Goal: Task Accomplishment & Management: Complete application form

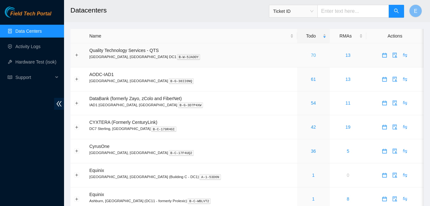
click at [311, 54] on link "70" at bounding box center [313, 55] width 5 height 5
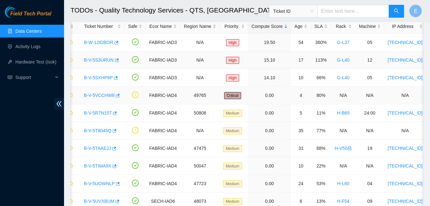
scroll to position [0, 12]
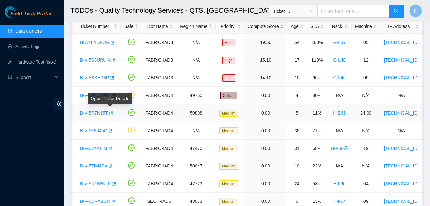
click at [110, 113] on icon "button" at bounding box center [110, 113] width 4 height 4
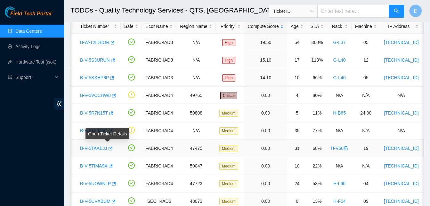
click at [108, 147] on icon "button" at bounding box center [110, 148] width 4 height 4
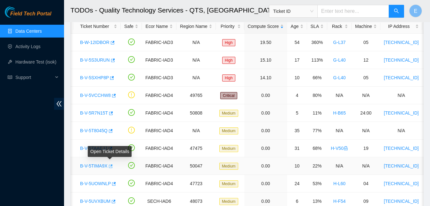
click at [110, 167] on icon "button" at bounding box center [110, 166] width 4 height 4
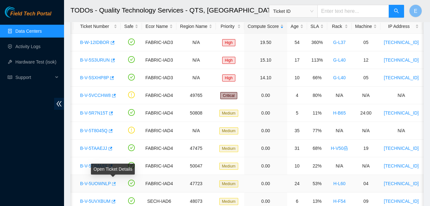
click at [114, 183] on icon "button" at bounding box center [114, 184] width 4 height 4
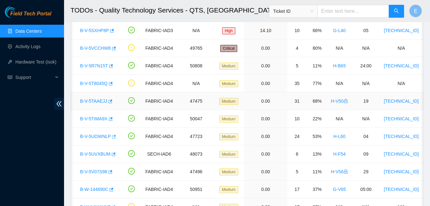
scroll to position [83, 0]
click at [112, 152] on icon "button" at bounding box center [113, 154] width 4 height 4
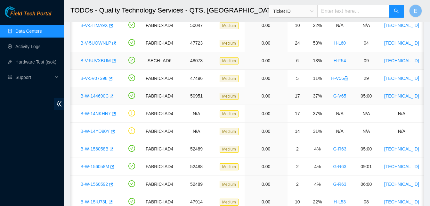
scroll to position [176, 0]
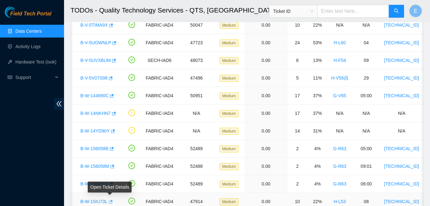
click at [111, 199] on icon "button" at bounding box center [110, 201] width 4 height 4
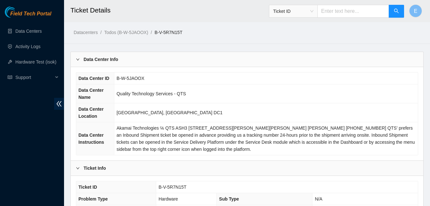
scroll to position [229, 0]
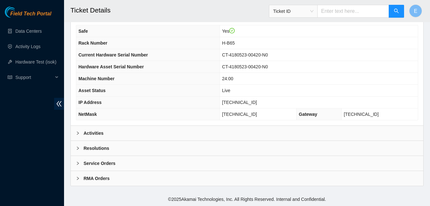
click at [93, 132] on b "Activities" at bounding box center [94, 132] width 20 height 7
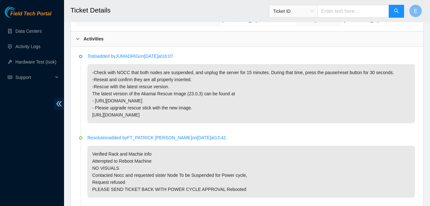
scroll to position [324, 0]
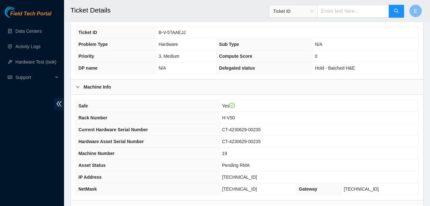
scroll to position [229, 0]
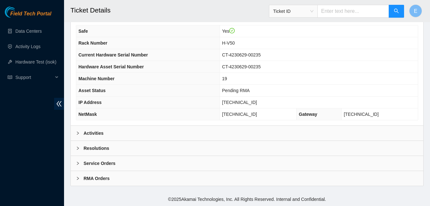
click at [100, 131] on b "Activities" at bounding box center [94, 132] width 20 height 7
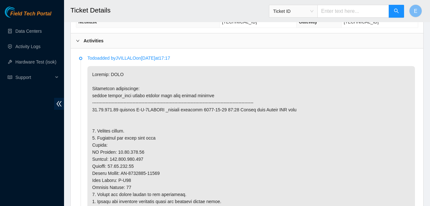
scroll to position [322, 0]
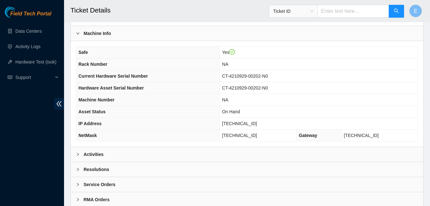
scroll to position [229, 0]
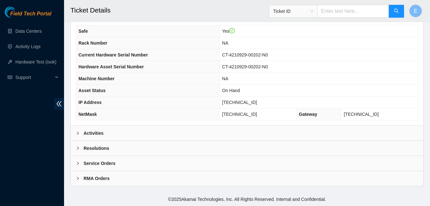
click at [92, 131] on b "Activities" at bounding box center [94, 132] width 20 height 7
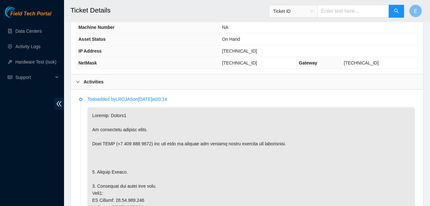
scroll to position [281, 0]
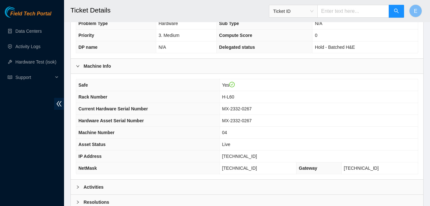
scroll to position [177, 0]
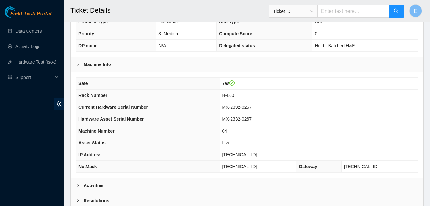
click at [99, 187] on b "Activities" at bounding box center [94, 185] width 20 height 7
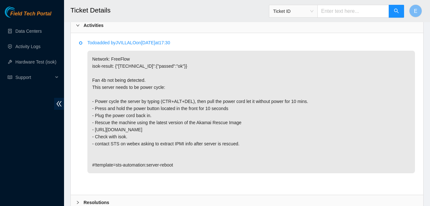
scroll to position [337, 0]
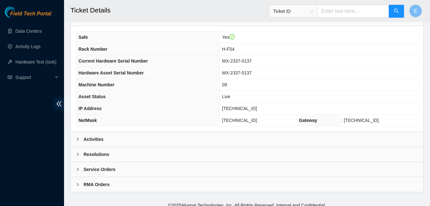
scroll to position [229, 0]
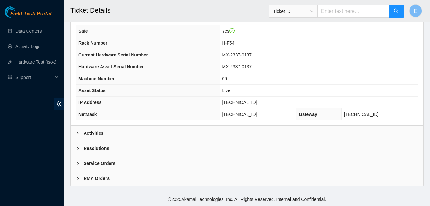
click at [90, 130] on b "Activities" at bounding box center [94, 132] width 20 height 7
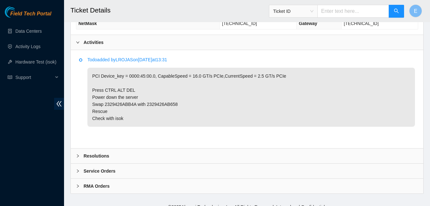
scroll to position [320, 0]
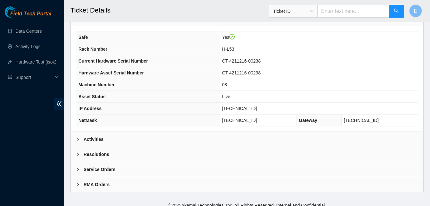
scroll to position [229, 0]
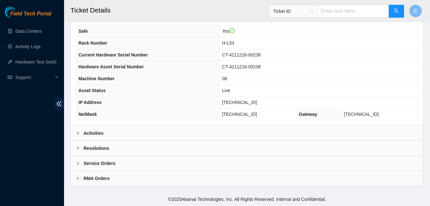
click at [93, 133] on b "Activities" at bounding box center [94, 132] width 20 height 7
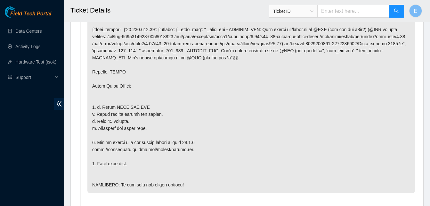
scroll to position [381, 0]
click at [82, 136] on li "Todo added by LROJAS on 2025-09-04 at 12:19" at bounding box center [247, 101] width 336 height 208
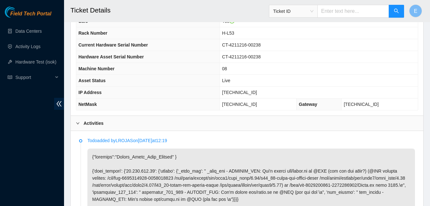
scroll to position [239, 0]
drag, startPoint x: 235, startPoint y: 91, endPoint x: 261, endPoint y: 94, distance: 26.1
click at [257, 94] on span "[TECHNICAL_ID]" at bounding box center [239, 92] width 35 height 5
copy span "[TECHNICAL_ID]"
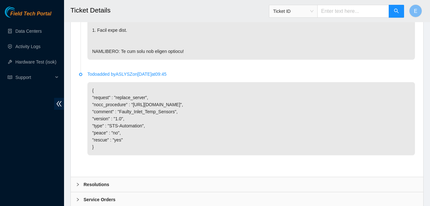
scroll to position [564, 0]
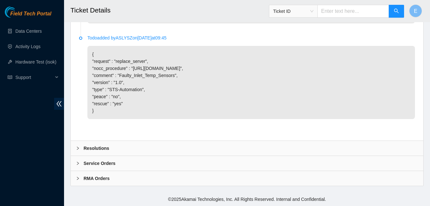
click at [96, 146] on b "Resolutions" at bounding box center [97, 148] width 26 height 7
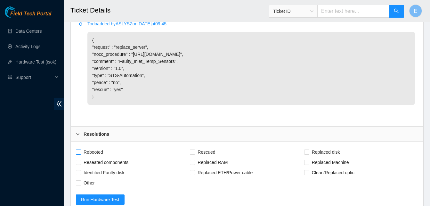
click at [81, 157] on span "Rebooted" at bounding box center [93, 152] width 25 height 10
click at [80, 154] on input "Rebooted" at bounding box center [78, 151] width 4 height 4
checkbox input "true"
click at [197, 157] on span "Rescued" at bounding box center [206, 152] width 23 height 10
click at [195, 154] on input "Rescued" at bounding box center [192, 151] width 4 height 4
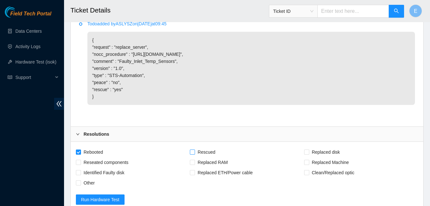
checkbox input "true"
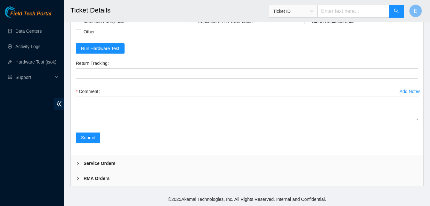
scroll to position [729, 0]
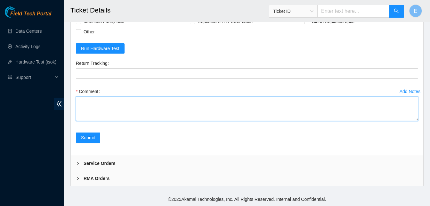
click at [101, 110] on textarea "Comment" at bounding box center [247, 108] width 343 height 24
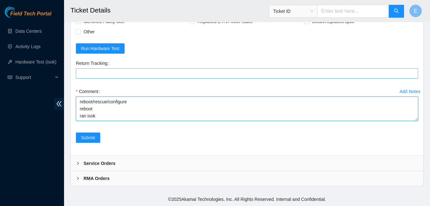
paste textarea "336607 15-09-2025 09:41:27 23.213.246.11 COMPLETE Result Detail Message Ticket …"
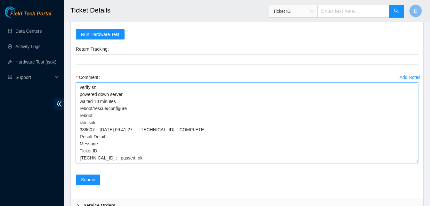
scroll to position [2, 0]
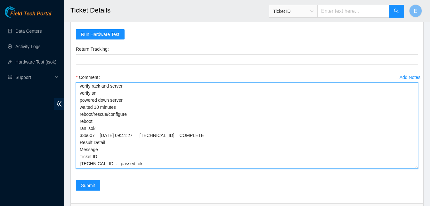
drag, startPoint x: 417, startPoint y: 120, endPoint x: 418, endPoint y: 181, distance: 61.9
click at [418, 169] on textarea "verify rack and server verify sn powered down server waited 10 minutes reboot/r…" at bounding box center [247, 125] width 343 height 86
type textarea "verify rack and server verify sn powered down server waited 10 minutes reboot/r…"
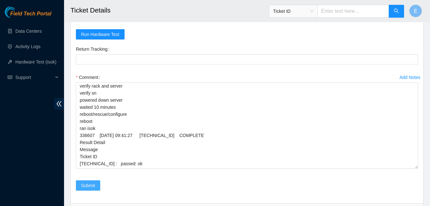
click at [83, 189] on span "Submit" at bounding box center [88, 185] width 14 height 7
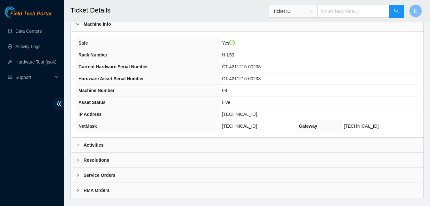
scroll to position [229, 0]
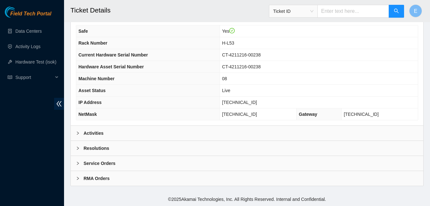
click at [98, 135] on b "Activities" at bounding box center [94, 132] width 20 height 7
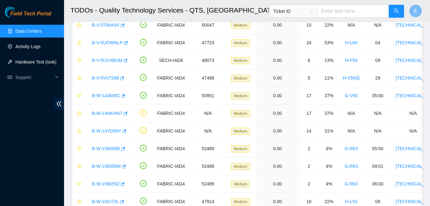
scroll to position [0, 12]
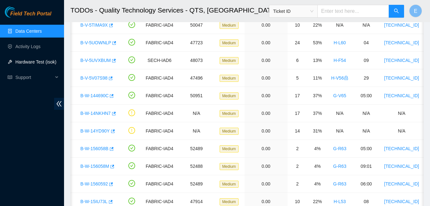
click at [35, 64] on link "Hardware Test (isok)" at bounding box center [35, 61] width 41 height 5
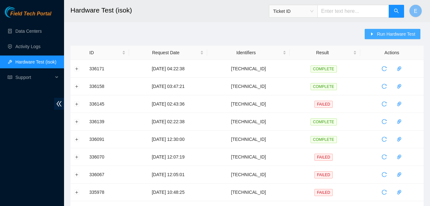
click at [384, 33] on span "Run Hardware Test" at bounding box center [396, 33] width 38 height 7
click at [393, 33] on span "Run Hardware Test" at bounding box center [396, 33] width 38 height 7
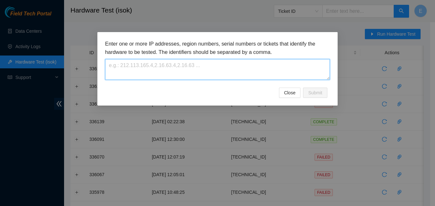
click at [197, 69] on textarea at bounding box center [217, 69] width 225 height 21
paste textarea "[TECHNICAL_ID]"
type textarea "[TECHNICAL_ID]"
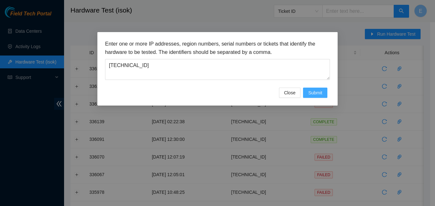
click at [311, 92] on span "Submit" at bounding box center [315, 92] width 14 height 7
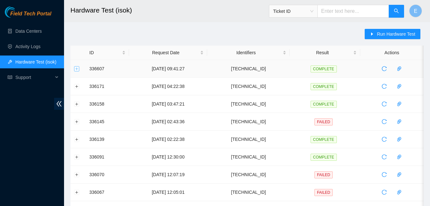
click at [76, 68] on button "Expand row" at bounding box center [76, 68] width 5 height 5
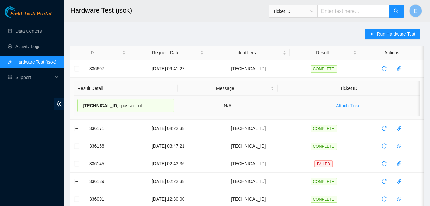
drag, startPoint x: 89, startPoint y: 70, endPoint x: 140, endPoint y: 106, distance: 62.7
copy tbody "336607 [DATE] 09:41:27 [TECHNICAL_ID] COMPLETE Result Detail Message Ticket ID …"
click at [77, 70] on button "Collapse row" at bounding box center [76, 68] width 5 height 5
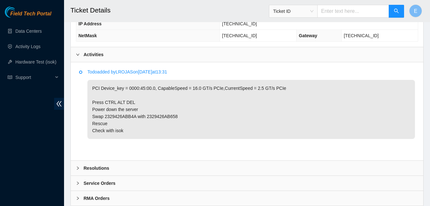
scroll to position [309, 0]
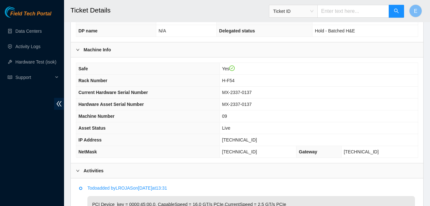
scroll to position [191, 0]
drag, startPoint x: 237, startPoint y: 139, endPoint x: 260, endPoint y: 141, distance: 23.1
click at [260, 141] on td "[TECHNICAL_ID]" at bounding box center [319, 140] width 198 height 12
copy span "[TECHNICAL_ID]"
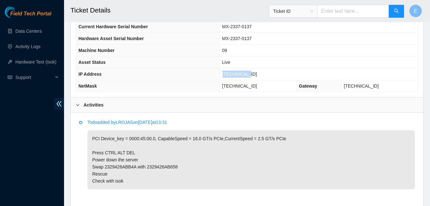
scroll to position [327, 0]
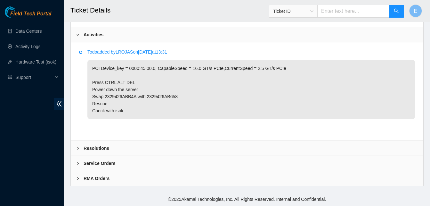
click at [101, 146] on b "Resolutions" at bounding box center [97, 148] width 26 height 7
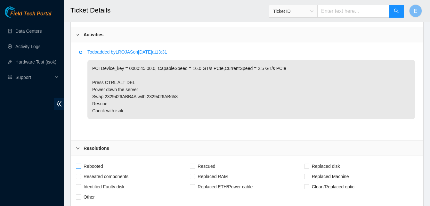
click at [78, 166] on input "Rebooted" at bounding box center [78, 165] width 4 height 4
checkbox input "true"
click at [191, 166] on input "Rescued" at bounding box center [192, 165] width 4 height 4
checkbox input "true"
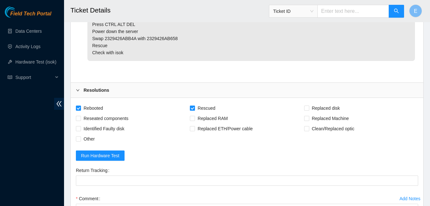
scroll to position [386, 0]
click at [80, 118] on input "Reseated components" at bounding box center [78, 117] width 4 height 4
checkbox input "true"
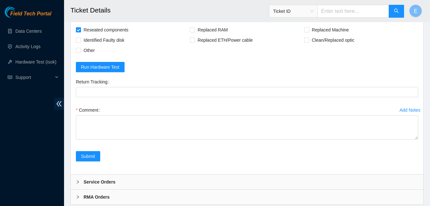
scroll to position [474, 0]
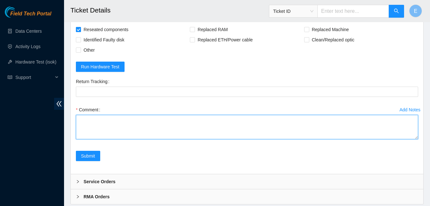
click at [80, 118] on textarea "Comment" at bounding box center [247, 127] width 343 height 24
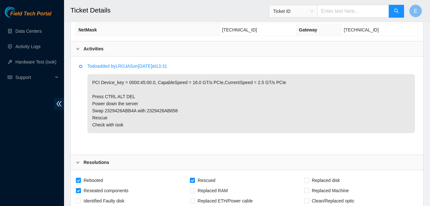
scroll to position [311, 0]
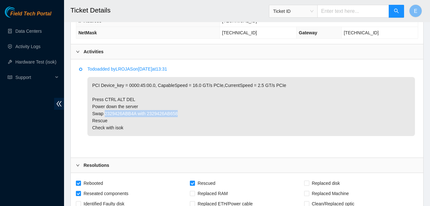
drag, startPoint x: 104, startPoint y: 112, endPoint x: 174, endPoint y: 112, distance: 69.9
click at [174, 112] on p "PCI Device_key = 0000:45:00.0, CapableSpeed = 16.0 GT/s PCIe,CurrentSpeed = 2.5…" at bounding box center [251, 106] width 328 height 59
copy p "2329426ABB4A with 2329426AB658"
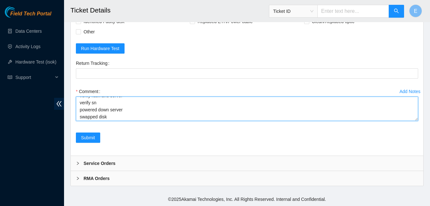
scroll to position [7, 0]
click at [111, 118] on textarea "verify rack and server verify sn powered down server swapped disk" at bounding box center [247, 108] width 343 height 24
paste textarea "2329426ABB4A with 2329426AB658"
paste textarea "336618 15-09-2025 10:10:50 2.23.130.84 COMPLETE Result Detail Message Ticket ID…"
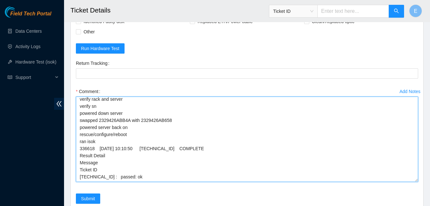
scroll to position [0, 0]
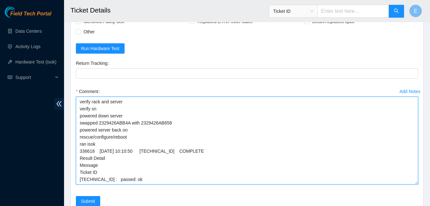
drag, startPoint x: 417, startPoint y: 119, endPoint x: 413, endPoint y: 180, distance: 61.9
click at [413, 180] on textarea "verify rack and server verify sn powered down server swapped 2329426ABB4A with …" at bounding box center [247, 140] width 343 height 88
type textarea "verify rack and server verify sn powered down server swapped 2329426ABB4A with …"
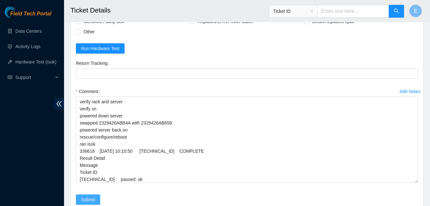
click at [91, 196] on span "Submit" at bounding box center [88, 199] width 14 height 7
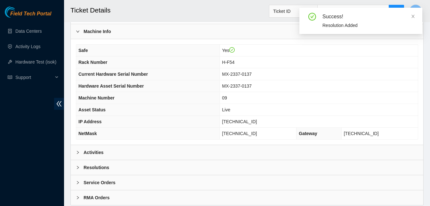
scroll to position [229, 0]
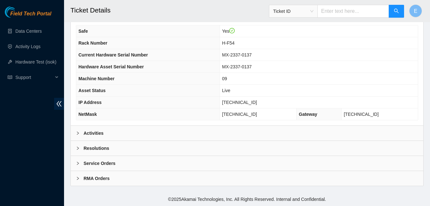
click at [95, 131] on b "Activities" at bounding box center [94, 132] width 20 height 7
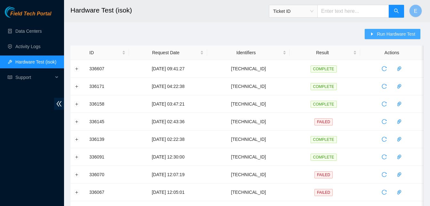
click at [380, 35] on span "Run Hardware Test" at bounding box center [396, 33] width 38 height 7
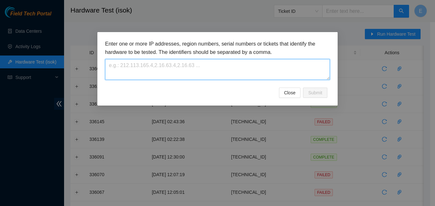
click at [154, 73] on textarea at bounding box center [217, 69] width 225 height 21
paste textarea "[TECHNICAL_ID]"
type textarea "[TECHNICAL_ID]"
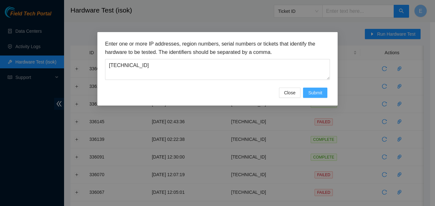
click at [317, 94] on span "Submit" at bounding box center [315, 92] width 14 height 7
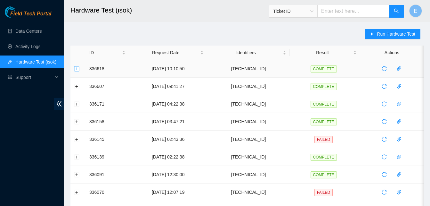
click at [77, 67] on button "Expand row" at bounding box center [76, 68] width 5 height 5
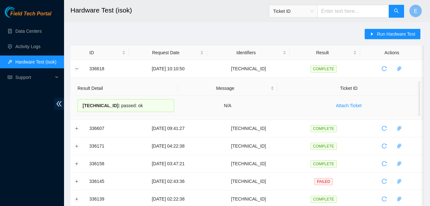
drag, startPoint x: 90, startPoint y: 70, endPoint x: 137, endPoint y: 105, distance: 58.0
copy tbody "336618 [DATE] 10:10:50 [TECHNICAL_ID] COMPLETE Result Detail Message Ticket ID …"
click at [78, 69] on button "Collapse row" at bounding box center [76, 68] width 5 height 5
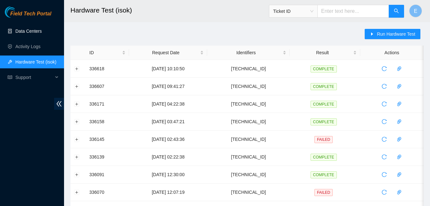
click at [29, 31] on link "Data Centers" at bounding box center [28, 31] width 26 height 5
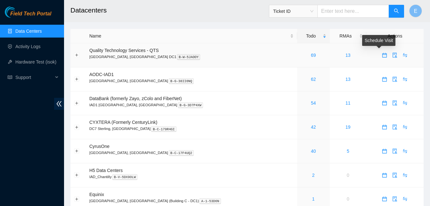
click at [382, 56] on icon "calendar" at bounding box center [384, 55] width 5 height 5
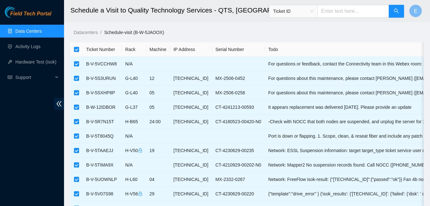
click at [76, 49] on input "checkbox" at bounding box center [76, 49] width 5 height 5
checkbox input "false"
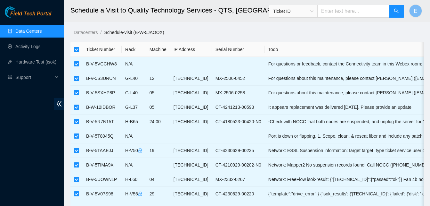
checkbox input "false"
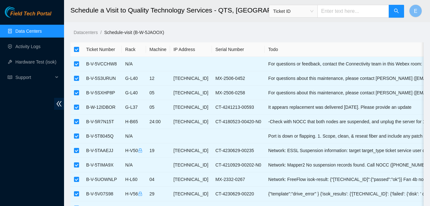
checkbox input "false"
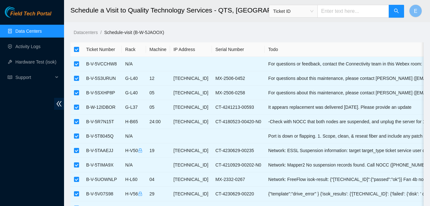
checkbox input "false"
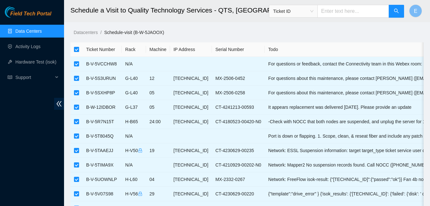
checkbox input "false"
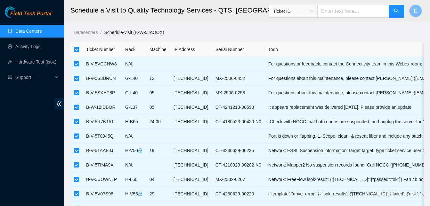
checkbox input "false"
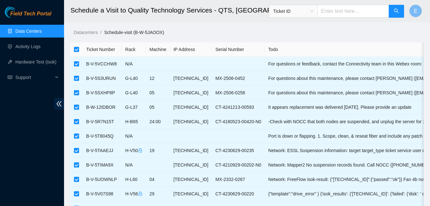
checkbox input "false"
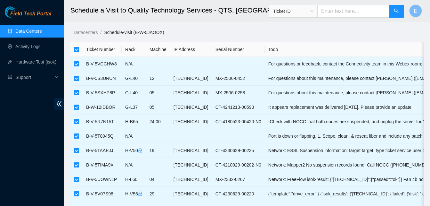
checkbox input "false"
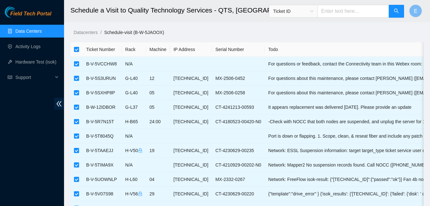
checkbox input "false"
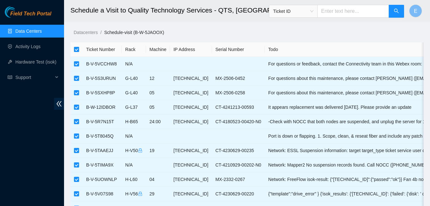
checkbox input "false"
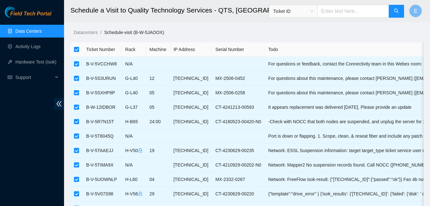
checkbox input "false"
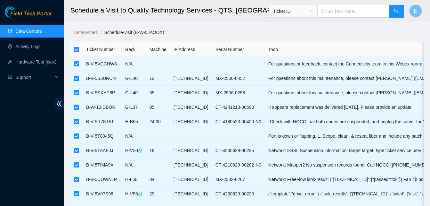
checkbox input "false"
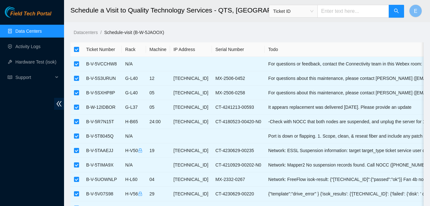
checkbox input "false"
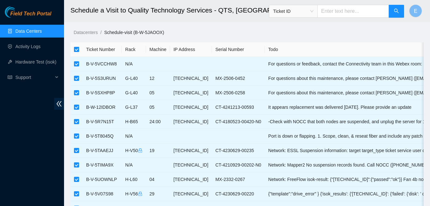
checkbox input "false"
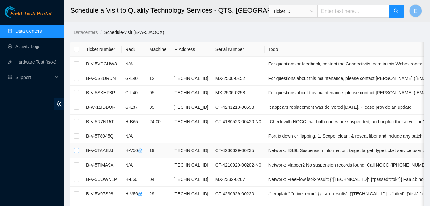
click at [77, 150] on input "checkbox" at bounding box center [76, 150] width 5 height 5
checkbox input "true"
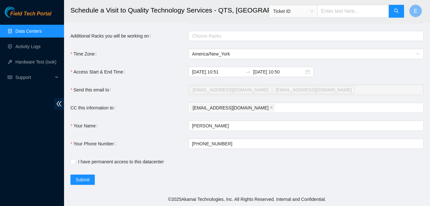
scroll to position [1050, 0]
click at [277, 73] on input "2025-09-16 10:50" at bounding box center [278, 71] width 51 height 7
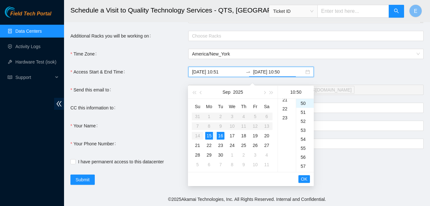
scroll to position [206, 0]
click at [284, 99] on div "23" at bounding box center [287, 103] width 18 height 9
click at [304, 128] on div "59" at bounding box center [305, 132] width 18 height 9
type input "2025-09-16 23:59"
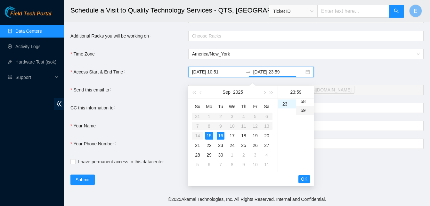
scroll to position [529, 0]
click at [305, 176] on span "OK" at bounding box center [304, 178] width 6 height 7
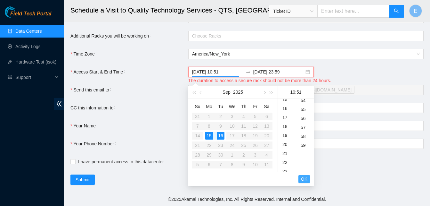
scroll to position [458, 0]
click at [208, 132] on div "15" at bounding box center [209, 136] width 8 height 8
click at [220, 132] on div "16" at bounding box center [221, 136] width 8 height 8
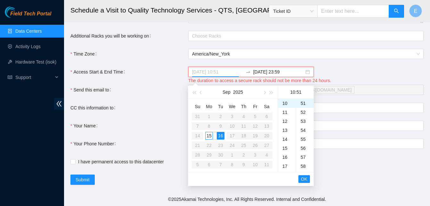
click at [209, 132] on div "15" at bounding box center [209, 136] width 8 height 8
click at [219, 133] on div "16" at bounding box center [221, 136] width 8 height 8
type input "2025-09-15 10:51"
click at [209, 132] on div "15" at bounding box center [209, 136] width 8 height 8
click at [270, 71] on input "2025-09-16 23:59" at bounding box center [278, 71] width 51 height 7
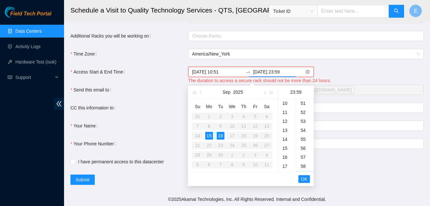
scroll to position [529, 0]
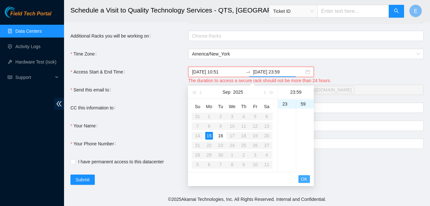
click at [305, 175] on span "OK" at bounding box center [304, 178] width 6 height 7
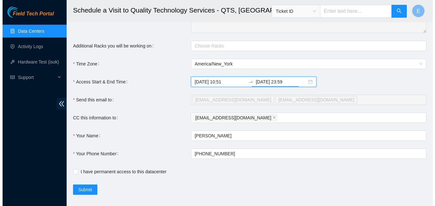
scroll to position [1050, 0]
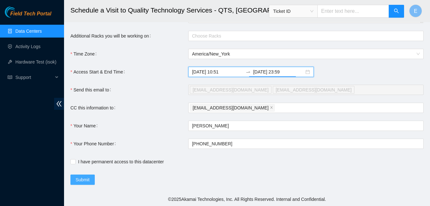
type input "2025-09-15 23:59"
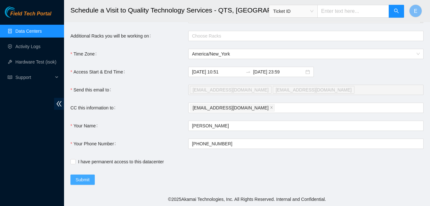
click at [86, 176] on button "Submit" at bounding box center [82, 179] width 24 height 10
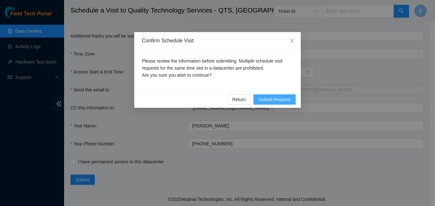
click at [272, 101] on span "Submit Request" at bounding box center [275, 99] width 32 height 7
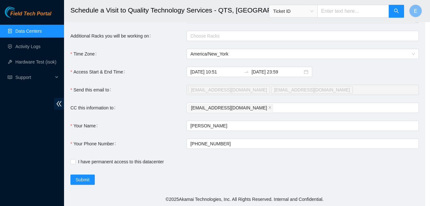
type input "2025-09-15 10:53"
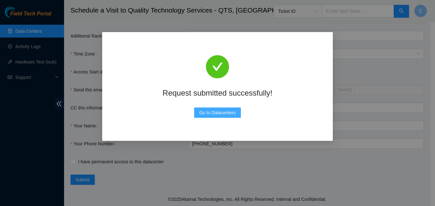
click at [226, 113] on span "Go to Datacenters" at bounding box center [217, 112] width 37 height 7
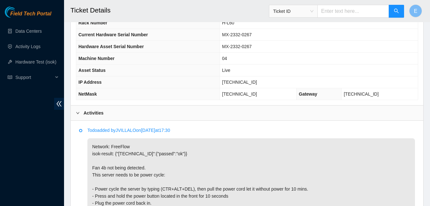
scroll to position [251, 0]
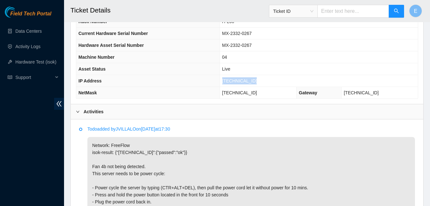
drag, startPoint x: 229, startPoint y: 80, endPoint x: 261, endPoint y: 84, distance: 32.7
click at [261, 84] on td "[TECHNICAL_ID]" at bounding box center [319, 81] width 198 height 12
copy span "[TECHNICAL_ID]"
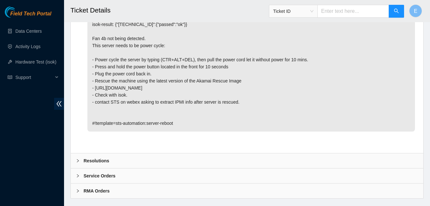
scroll to position [391, 0]
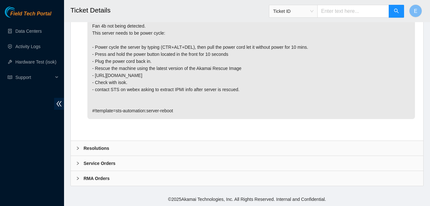
click at [100, 147] on b "Resolutions" at bounding box center [97, 148] width 26 height 7
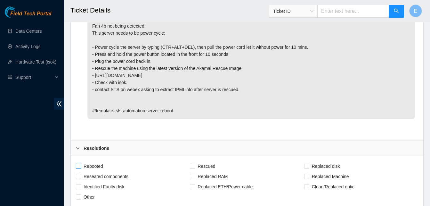
click at [76, 165] on input "Rebooted" at bounding box center [78, 165] width 4 height 4
checkbox input "true"
click at [190, 166] on input "Rescued" at bounding box center [192, 165] width 4 height 4
checkbox input "true"
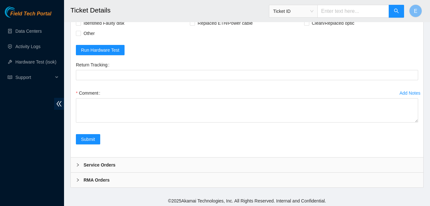
scroll to position [556, 0]
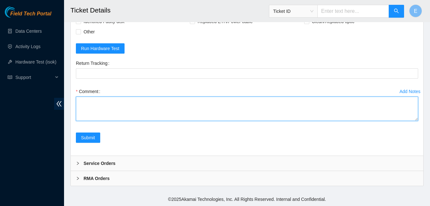
click at [98, 100] on textarea "Comment" at bounding box center [247, 108] width 343 height 24
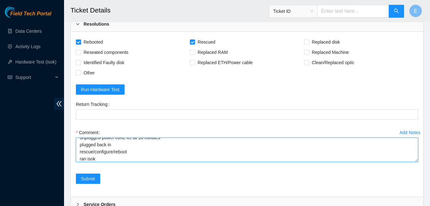
scroll to position [33, 0]
paste textarea "336667 [DATE] 11:20:35 [TECHNICAL_ID] COMPLETE Result Detail Message Ticket ID …"
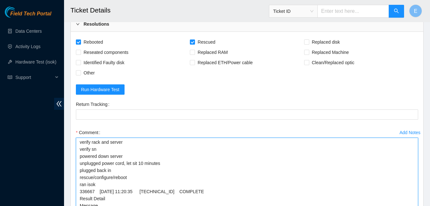
scroll to position [1, 0]
drag, startPoint x: 417, startPoint y: 159, endPoint x: 404, endPoint y: 222, distance: 64.1
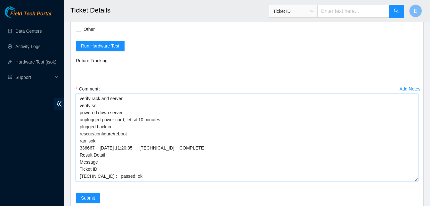
scroll to position [559, 0]
click at [121, 149] on textarea "verify rack and server verify sn powered down server unplugged power cord, let …" at bounding box center [247, 137] width 343 height 87
click at [113, 128] on textarea "verify rack and server verify sn powered down server unplugged power cord, let …" at bounding box center [247, 137] width 343 height 87
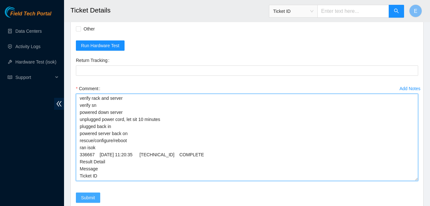
type textarea "verify rack and server verify sn powered down server unplugged power cord, let …"
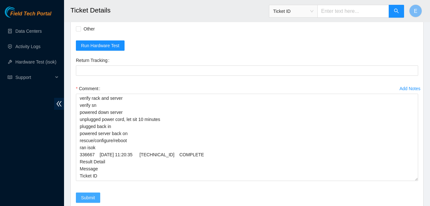
click at [89, 197] on span "Submit" at bounding box center [88, 197] width 14 height 7
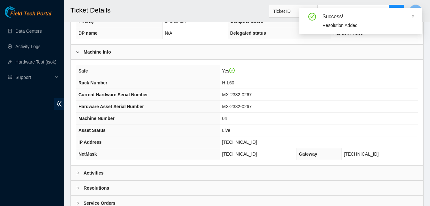
scroll to position [229, 0]
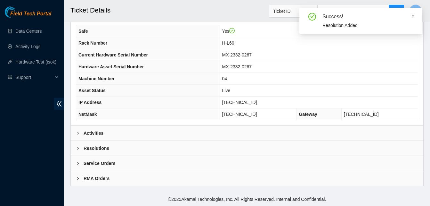
click at [98, 132] on b "Activities" at bounding box center [94, 132] width 20 height 7
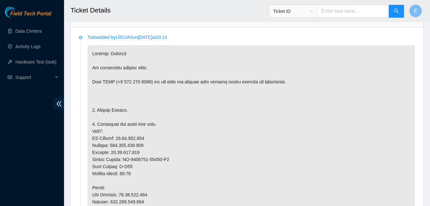
scroll to position [343, 0]
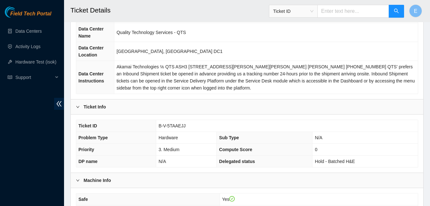
scroll to position [62, 0]
drag, startPoint x: 157, startPoint y: 123, endPoint x: 183, endPoint y: 127, distance: 26.6
click at [183, 127] on td "B-V-5TAAEJJ" at bounding box center [287, 125] width 262 height 12
copy span "B-V-5TAAEJJ"
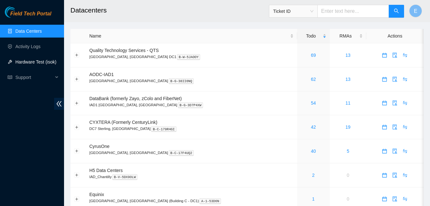
click at [30, 59] on link "Hardware Test (isok)" at bounding box center [35, 61] width 41 height 5
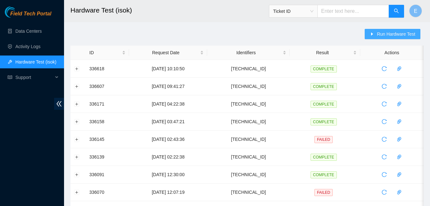
click at [389, 30] on button "Run Hardware Test" at bounding box center [393, 34] width 56 height 10
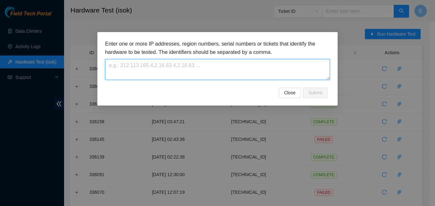
click at [196, 67] on textarea at bounding box center [217, 69] width 225 height 21
paste textarea "23.213.246.231"
type textarea "23.213.246.231"
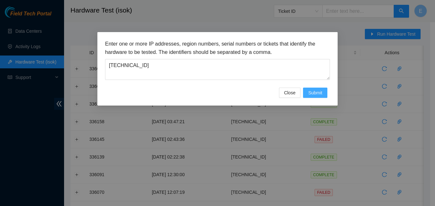
click at [314, 88] on button "Submit" at bounding box center [315, 92] width 24 height 10
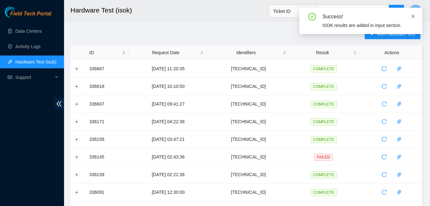
click at [415, 17] on icon "close" at bounding box center [413, 16] width 4 height 4
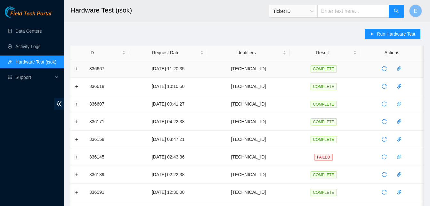
click at [77, 71] on td at bounding box center [77, 69] width 15 height 18
click at [77, 70] on button "Expand row" at bounding box center [76, 68] width 5 height 5
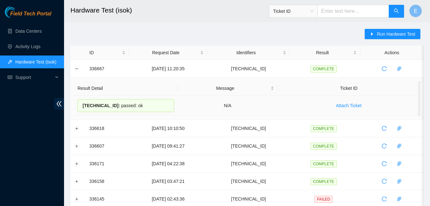
drag, startPoint x: 88, startPoint y: 70, endPoint x: 146, endPoint y: 108, distance: 68.7
copy tbody "336667 15-09-2025 11:20:35 23.213.246.231 COMPLETE Result Detail Message Ticket…"
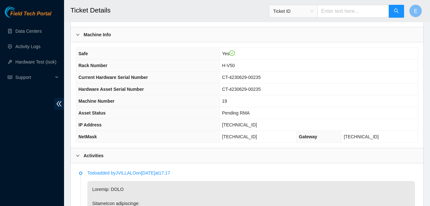
scroll to position [206, 0]
drag, startPoint x: 234, startPoint y: 126, endPoint x: 260, endPoint y: 128, distance: 26.1
click at [260, 128] on td "[TECHNICAL_ID]" at bounding box center [319, 125] width 198 height 12
copy span "[TECHNICAL_ID]"
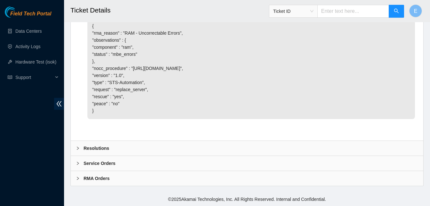
scroll to position [984, 0]
click at [96, 146] on b "Resolutions" at bounding box center [97, 148] width 26 height 7
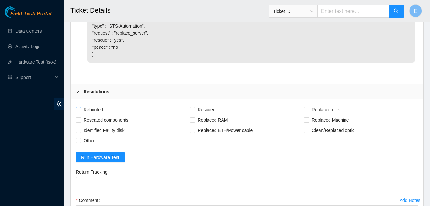
click at [82, 115] on span "Rebooted" at bounding box center [93, 109] width 25 height 10
click at [80, 112] on input "Rebooted" at bounding box center [78, 109] width 4 height 4
checkbox input "true"
click at [195, 112] on span at bounding box center [192, 109] width 5 height 5
click at [195, 112] on input "Rescued" at bounding box center [192, 109] width 4 height 4
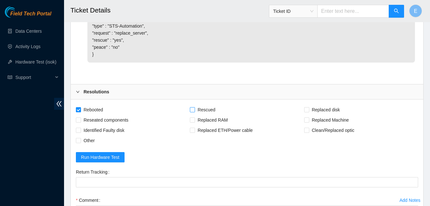
checkbox input "true"
click at [308, 122] on input "Replaced Machine" at bounding box center [306, 119] width 4 height 4
checkbox input "true"
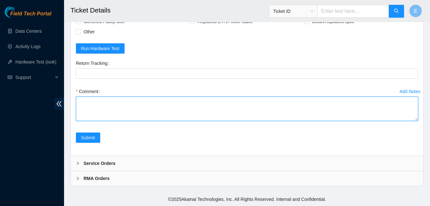
click at [91, 104] on textarea "Comment" at bounding box center [247, 108] width 343 height 24
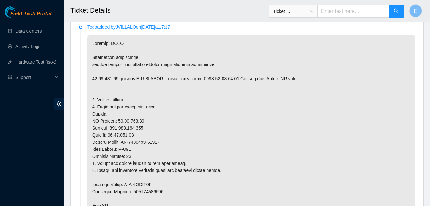
scroll to position [352, 0]
drag, startPoint x: 136, startPoint y: 79, endPoint x: 160, endPoint y: 81, distance: 23.8
click at [160, 81] on p at bounding box center [251, 209] width 328 height 348
drag, startPoint x: 160, startPoint y: 81, endPoint x: 161, endPoint y: 92, distance: 10.9
click at [161, 92] on p at bounding box center [251, 209] width 328 height 348
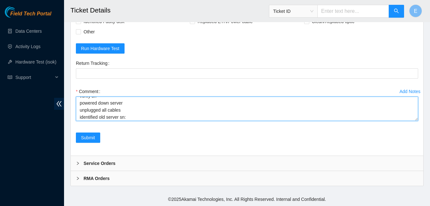
scroll to position [14, 0]
click at [132, 118] on textarea "verify rack and server verify sn powered down server unplugged all cables ident…" at bounding box center [247, 108] width 343 height 24
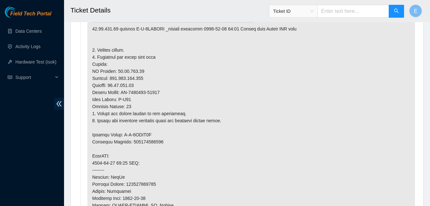
scroll to position [402, 0]
drag, startPoint x: 123, startPoint y: 93, endPoint x: 161, endPoint y: 92, distance: 37.5
click at [161, 92] on p at bounding box center [251, 160] width 328 height 348
copy p "CT-4230515-00075"
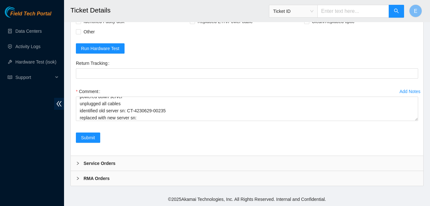
scroll to position [1149, 0]
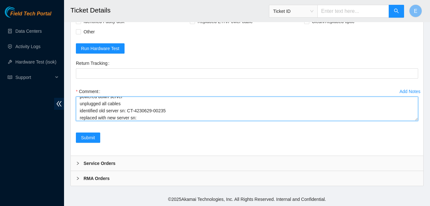
click at [139, 113] on textarea "verify rack and server verify sn powered down server unplugged all cables ident…" at bounding box center [247, 108] width 343 height 24
click at [139, 116] on textarea "verify rack and server verify sn powered down server unplugged all cables ident…" at bounding box center [247, 108] width 343 height 24
paste textarea "CT-4230515-00075"
paste textarea "336723 15-09-2025 12:13:23 23.48.100.68 COMPLETE Result Detail Message Ticket I…"
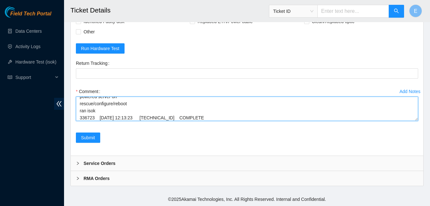
scroll to position [83, 0]
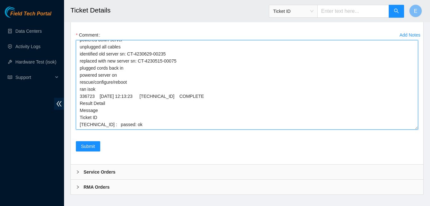
drag, startPoint x: 415, startPoint y: 119, endPoint x: 412, endPoint y: 185, distance: 65.4
click at [412, 129] on textarea "verify rack and server verify sn powered down server unplugged all cables ident…" at bounding box center [247, 84] width 343 height 89
type textarea "verify rack and server verify sn powered down server unplugged all cables ident…"
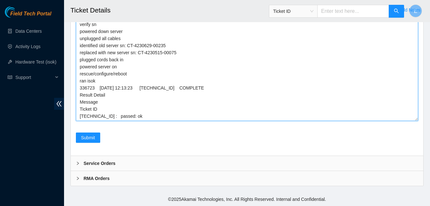
scroll to position [0, 0]
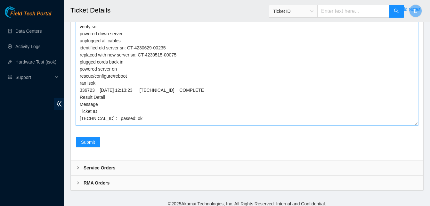
drag, startPoint x: 414, startPoint y: 159, endPoint x: 415, endPoint y: 180, distance: 21.2
click at [415, 125] on textarea "verify rack and server verify sn powered down server unplugged all cables ident…" at bounding box center [247, 69] width 343 height 111
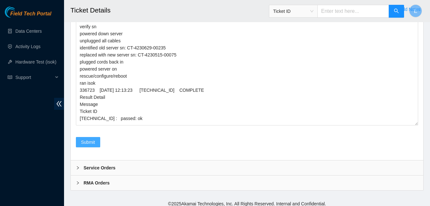
click at [89, 145] on span "Submit" at bounding box center [88, 141] width 14 height 7
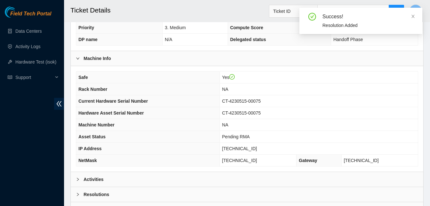
scroll to position [229, 0]
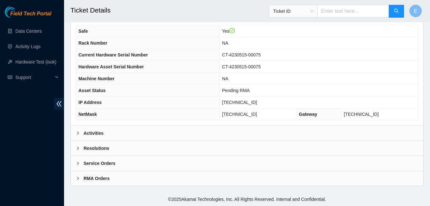
click at [93, 132] on b "Activities" at bounding box center [94, 132] width 20 height 7
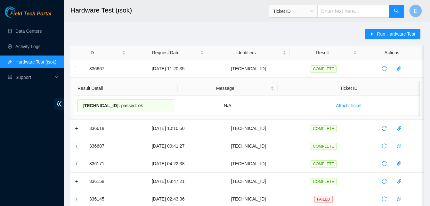
click at [79, 68] on button "Collapse row" at bounding box center [76, 68] width 5 height 5
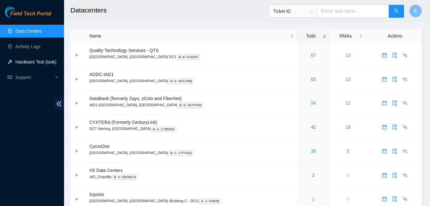
click at [27, 61] on link "Hardware Test (isok)" at bounding box center [35, 61] width 41 height 5
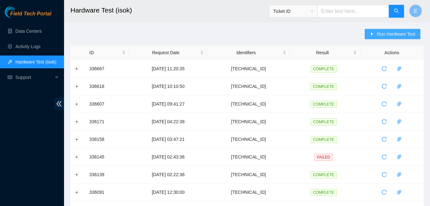
click at [384, 33] on span "Run Hardware Test" at bounding box center [396, 33] width 38 height 7
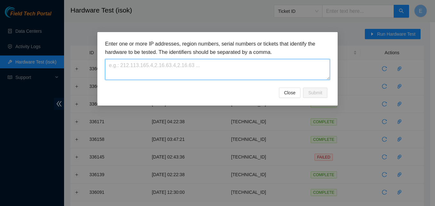
click at [188, 64] on textarea at bounding box center [217, 69] width 225 height 21
paste textarea "[TECHNICAL_ID]"
type textarea "[TECHNICAL_ID]"
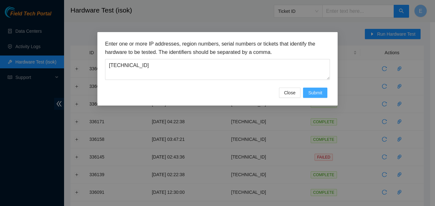
click at [320, 91] on span "Submit" at bounding box center [315, 92] width 14 height 7
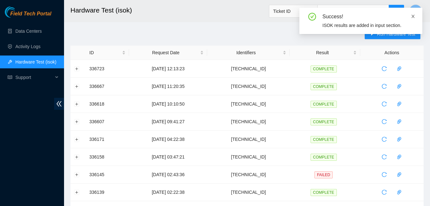
click at [414, 15] on icon "close" at bounding box center [413, 16] width 4 height 4
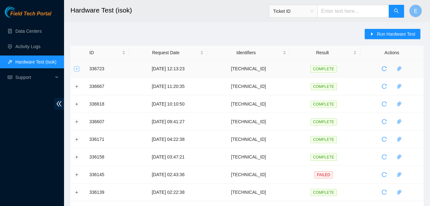
click at [76, 70] on button "Expand row" at bounding box center [76, 68] width 5 height 5
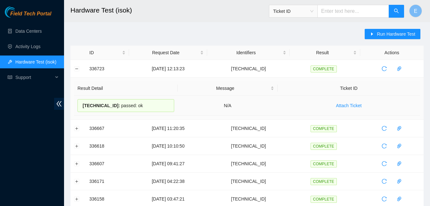
drag, startPoint x: 88, startPoint y: 70, endPoint x: 137, endPoint y: 102, distance: 58.4
copy tbody "336723 [DATE] 12:13:23 [TECHNICAL_ID] COMPLETE Result Detail Message Ticket ID …"
click at [79, 68] on button "Collapse row" at bounding box center [76, 68] width 5 height 5
